Goal: Check status: Check status

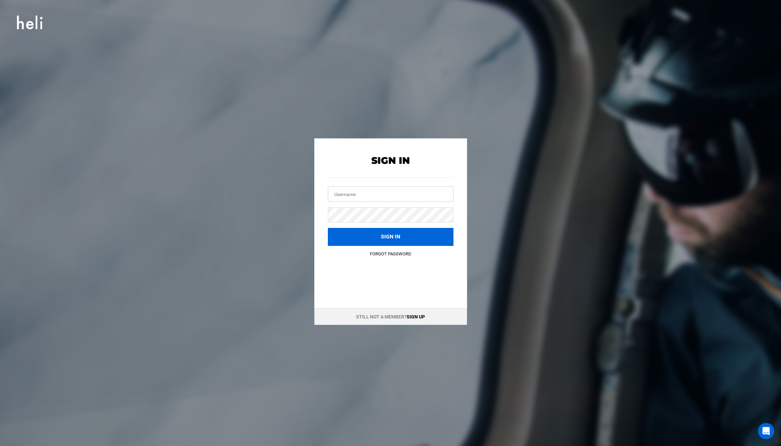
type input "[EMAIL_ADDRESS][DOMAIN_NAME]"
click at [360, 237] on button "Sign in" at bounding box center [391, 237] width 126 height 18
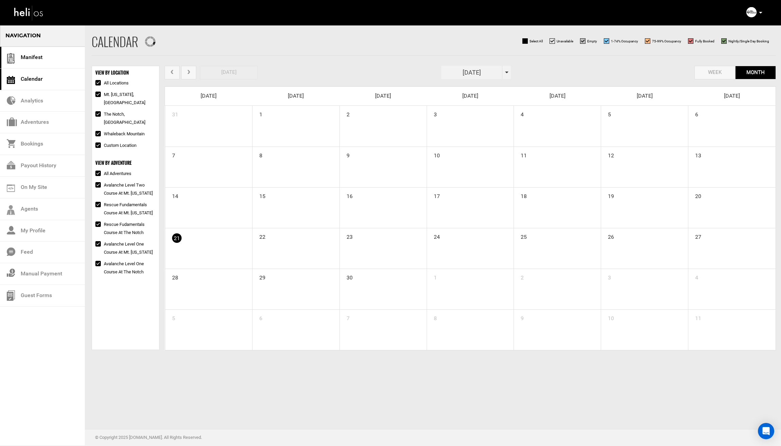
click at [46, 63] on link "Manifest" at bounding box center [42, 58] width 85 height 22
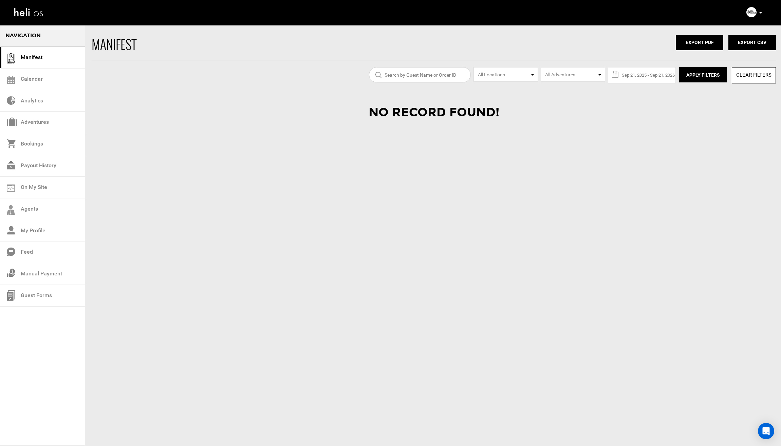
click at [399, 74] on input "search" at bounding box center [420, 74] width 102 height 15
paste input "[PERSON_NAME]"
drag, startPoint x: 441, startPoint y: 76, endPoint x: 434, endPoint y: 76, distance: 7.8
click at [434, 76] on input "[PERSON_NAME]" at bounding box center [420, 74] width 102 height 15
type input "Marina"
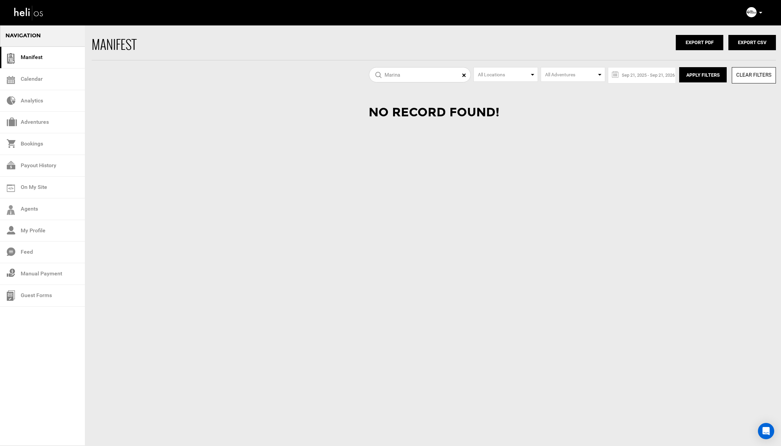
drag, startPoint x: 412, startPoint y: 75, endPoint x: 353, endPoint y: 75, distance: 58.3
click at [353, 75] on div "Marina All Locations All Adventures [DATE] - [DATE] « [DATE] » Su Mo Tu We Th F…" at bounding box center [390, 75] width 781 height 16
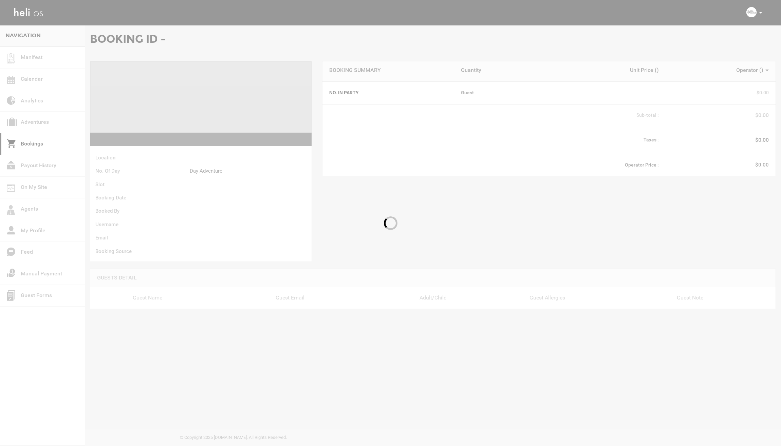
type input "[URL][DOMAIN_NAME][EMAIL_ADDRESS][DOMAIN_NAME]"
